Goal: Transaction & Acquisition: Purchase product/service

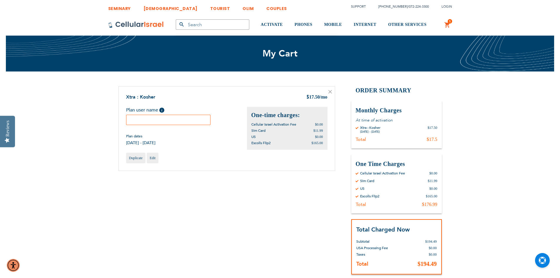
click at [184, 118] on input "text" at bounding box center [168, 120] width 85 height 10
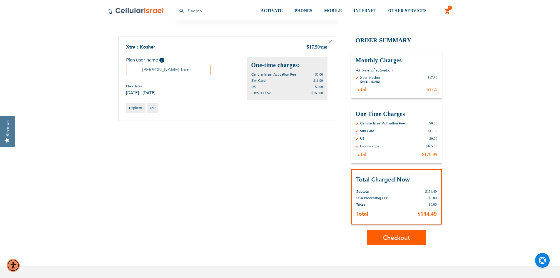
scroll to position [59, 0]
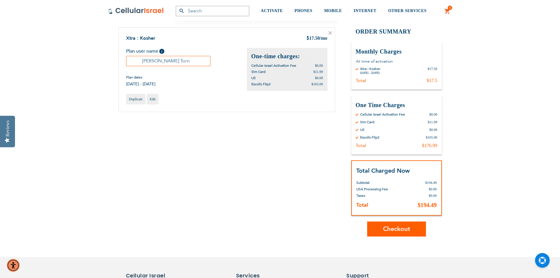
type input "[PERSON_NAME] Torn"
click at [394, 232] on span "Checkout" at bounding box center [396, 229] width 27 height 9
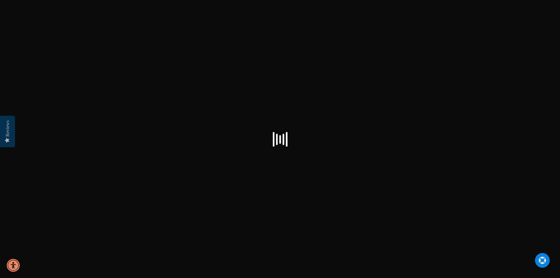
select select "US"
checkbox input "true"
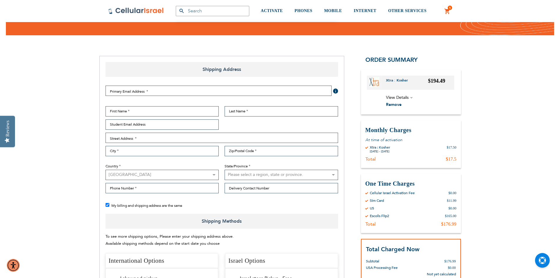
scroll to position [59, 0]
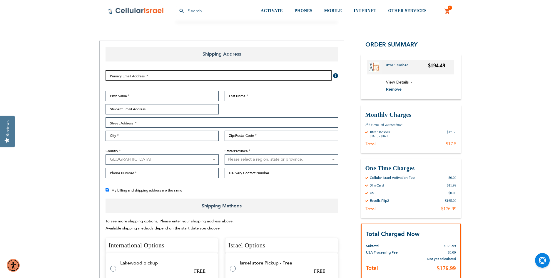
click at [173, 76] on input "Email Address" at bounding box center [219, 75] width 226 height 10
type input "beilutorn@gmail.com"
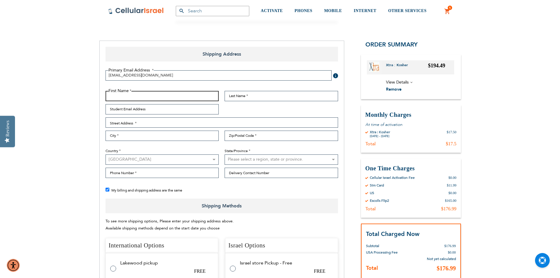
click at [170, 94] on input "First Name" at bounding box center [162, 96] width 113 height 10
type input "Beilu"
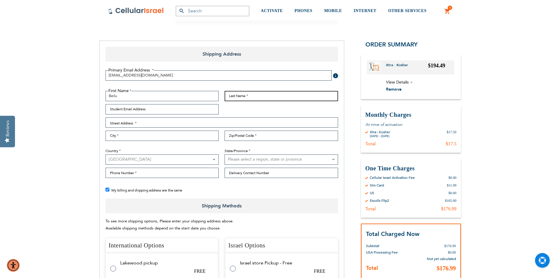
type input "Torn"
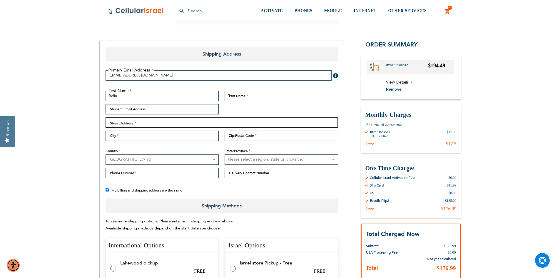
type input "1851 60th street"
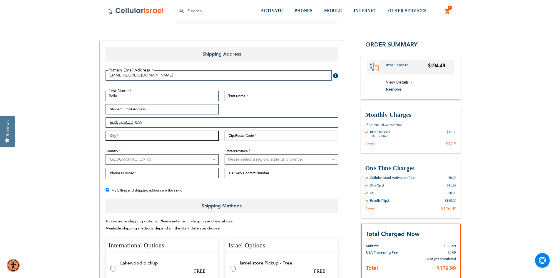
type input "Brooklyn"
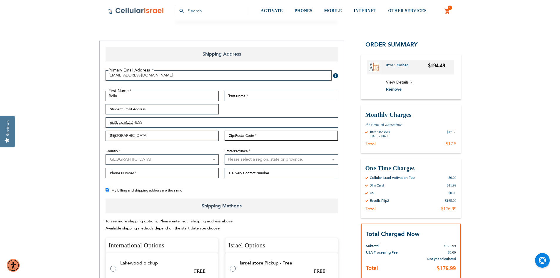
type input "11204"
select select "43"
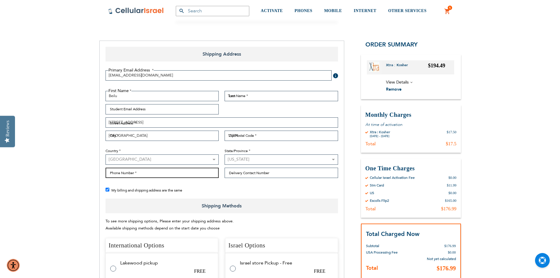
type input "7188121926"
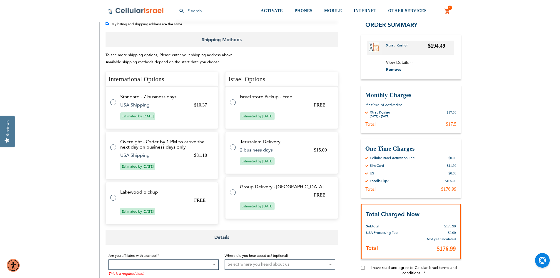
scroll to position [235, 0]
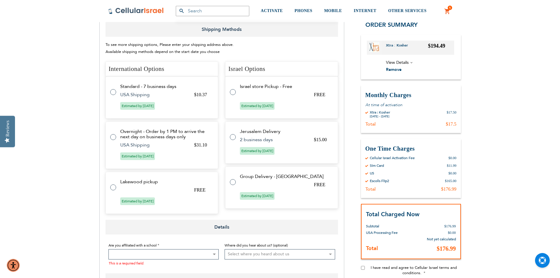
click at [111, 89] on label at bounding box center [116, 89] width 12 height 0
radio input "true"
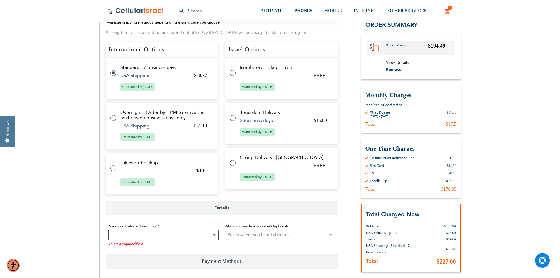
scroll to position [294, 0]
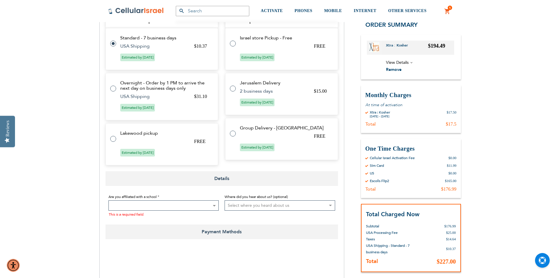
click at [211, 208] on span at bounding box center [163, 205] width 111 height 10
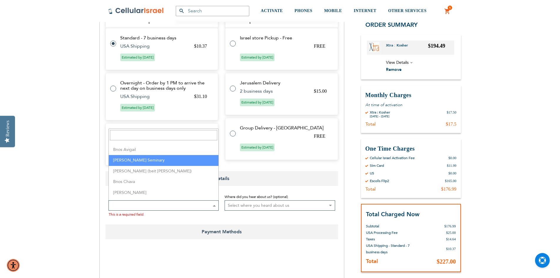
scroll to position [265, 0]
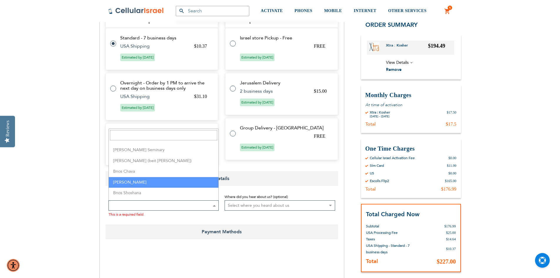
select select "36"
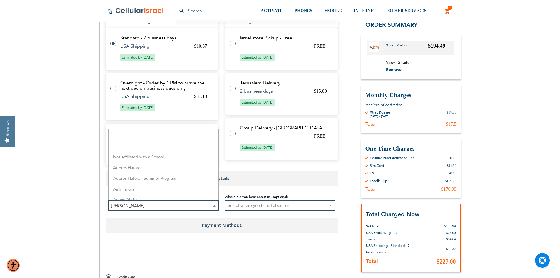
click at [211, 206] on span at bounding box center [214, 206] width 6 height 10
click at [327, 205] on select "Select where you heard about us Existing Customer Friend Other School/Group BP …" at bounding box center [280, 205] width 111 height 10
select select "4"
click at [225, 200] on select "Select where you heard about us Existing Customer Friend Other School/Group BP …" at bounding box center [280, 205] width 111 height 10
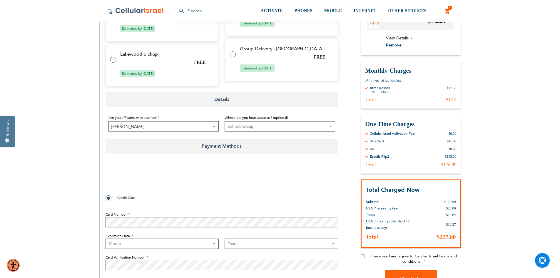
scroll to position [382, 0]
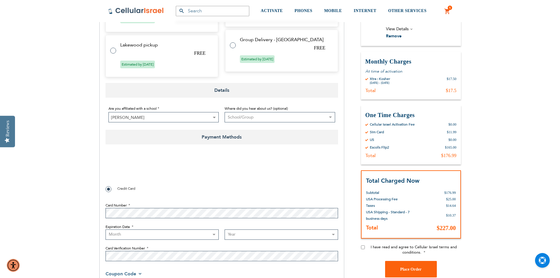
checkbox input "false"
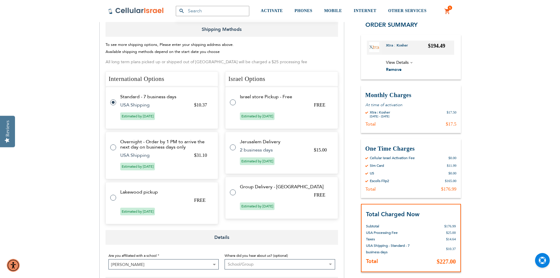
scroll to position [265, 0]
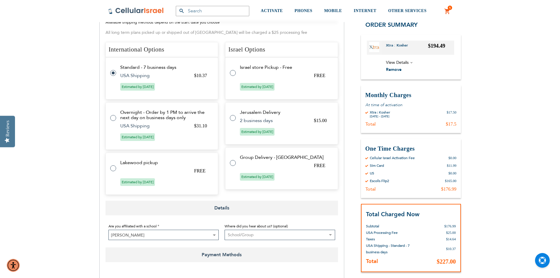
click at [234, 114] on label at bounding box center [236, 114] width 12 height 0
radio input "false"
radio input "true"
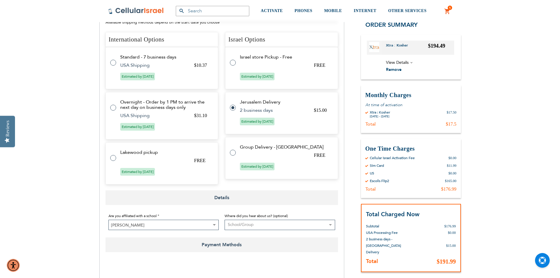
click at [233, 59] on label at bounding box center [236, 59] width 12 height 0
radio input "true"
radio input "false"
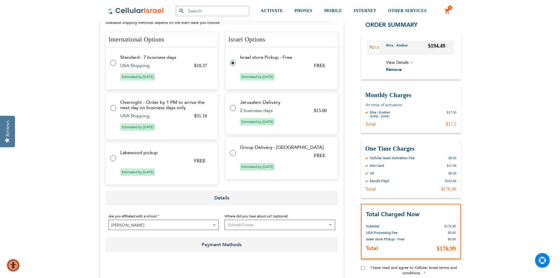
click at [233, 149] on label at bounding box center [236, 149] width 12 height 0
radio input "false"
radio input "true"
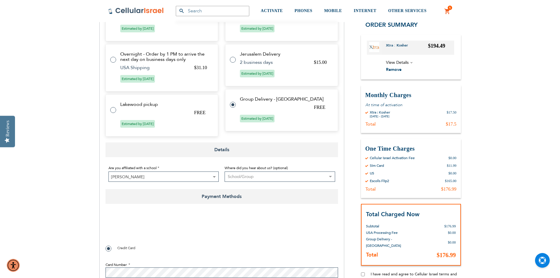
scroll to position [310, 0]
